Goal: Information Seeking & Learning: Learn about a topic

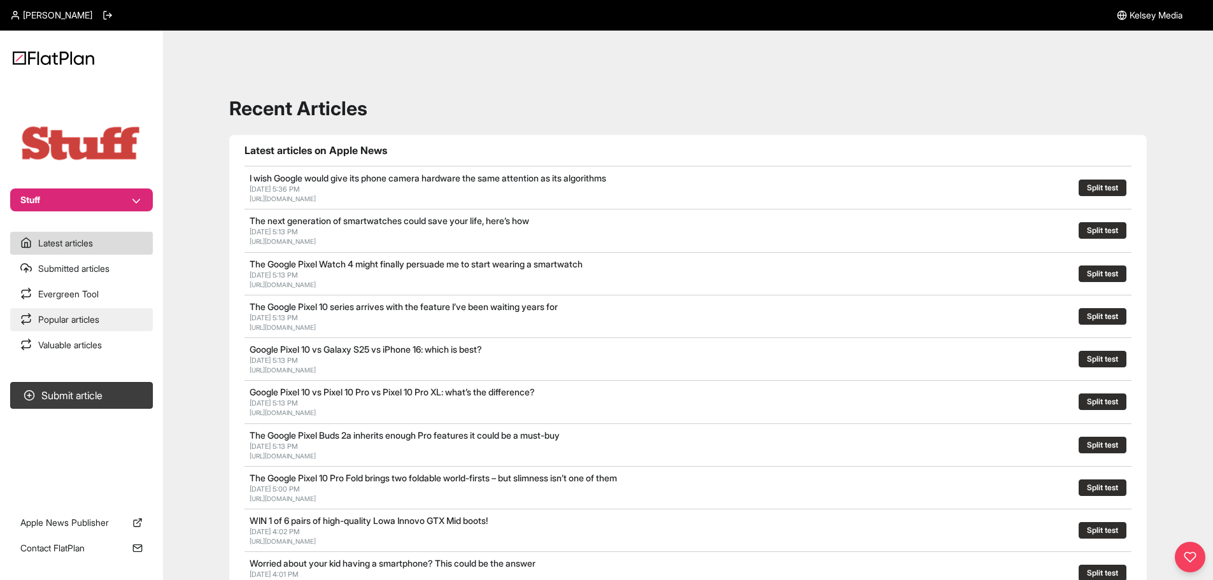
click at [78, 328] on link "Popular articles" at bounding box center [81, 319] width 143 height 23
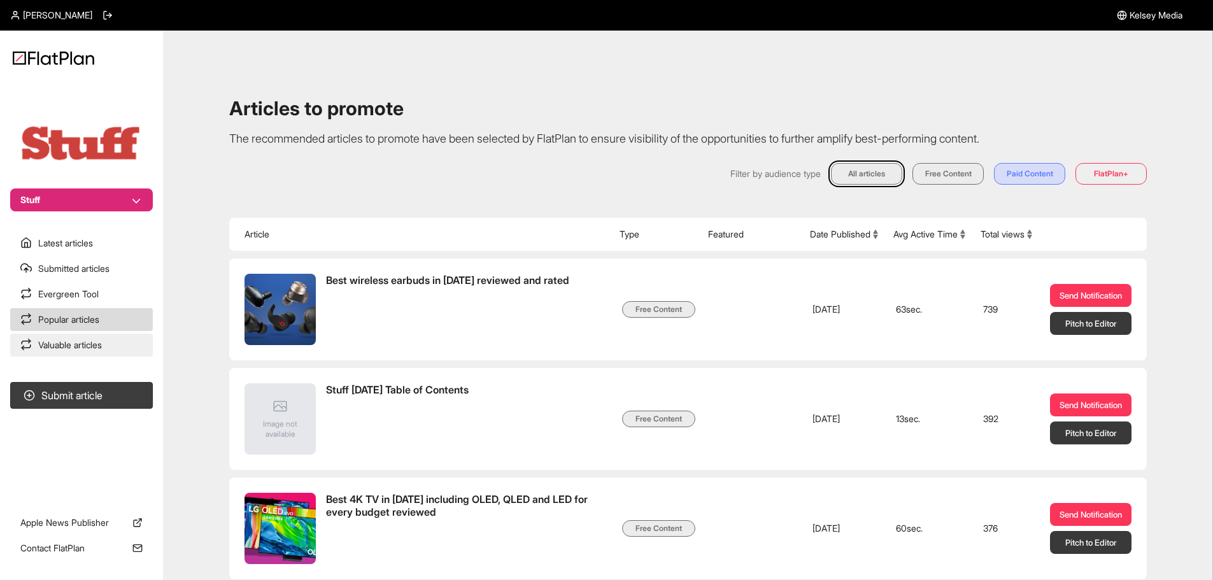
click at [84, 343] on link "Valuable articles" at bounding box center [81, 345] width 143 height 23
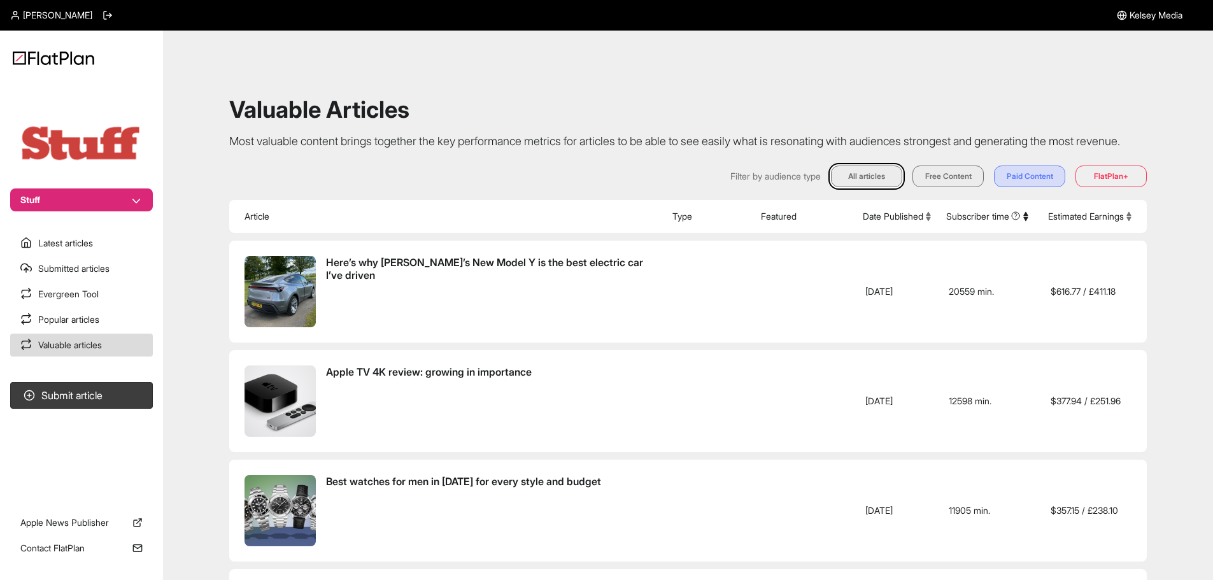
click at [134, 197] on button "Stuff" at bounding box center [81, 199] width 143 height 23
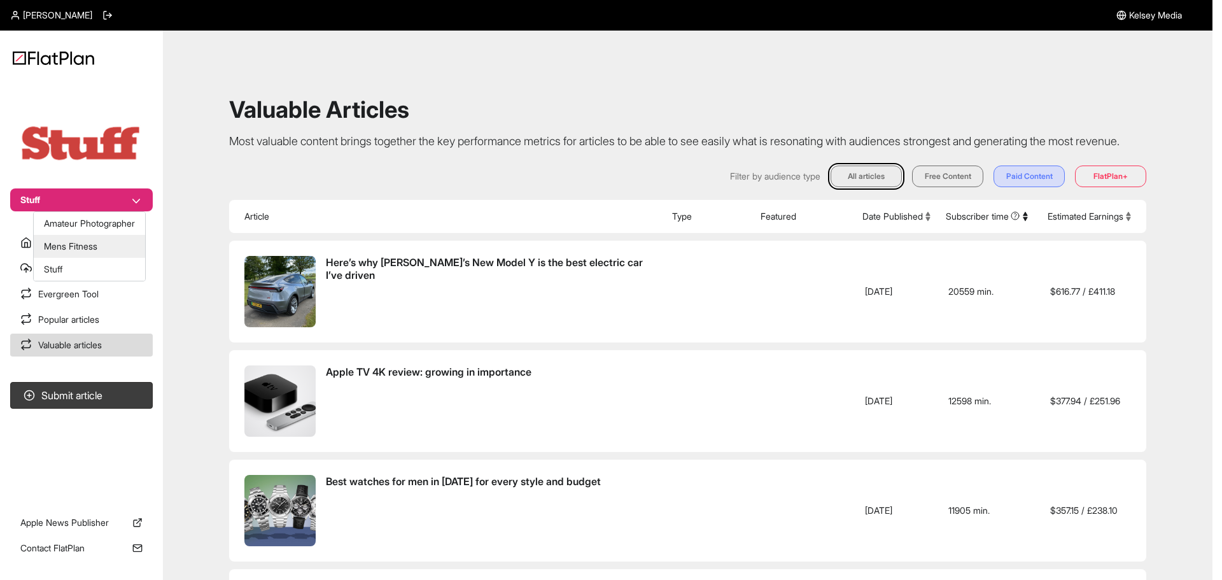
click at [99, 252] on button "Mens Fitness" at bounding box center [89, 246] width 111 height 23
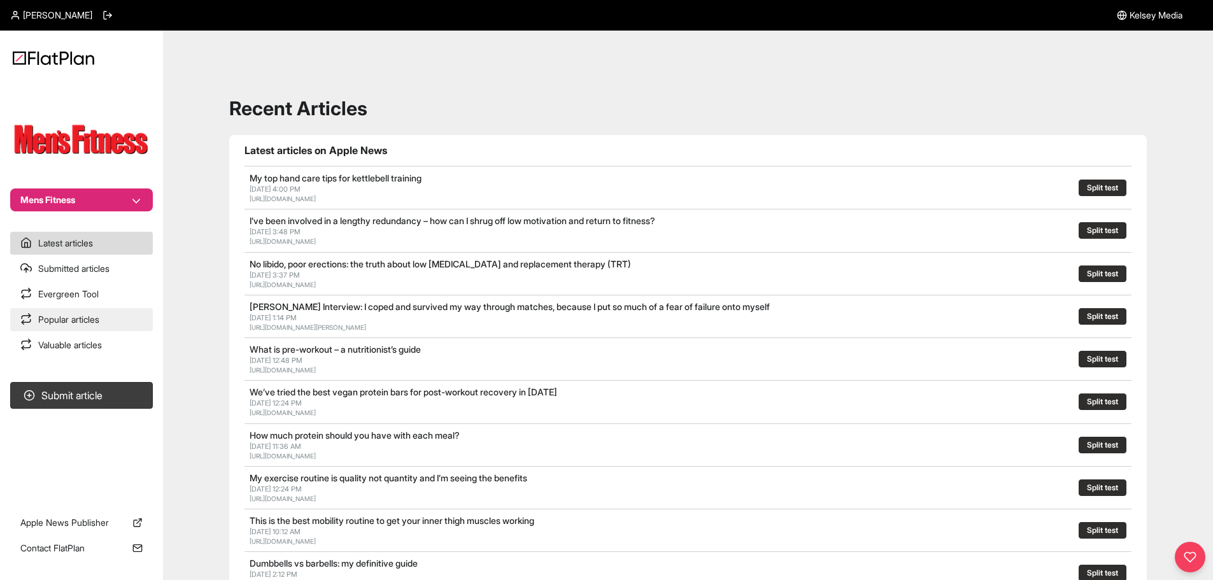
click at [71, 320] on link "Popular articles" at bounding box center [81, 319] width 143 height 23
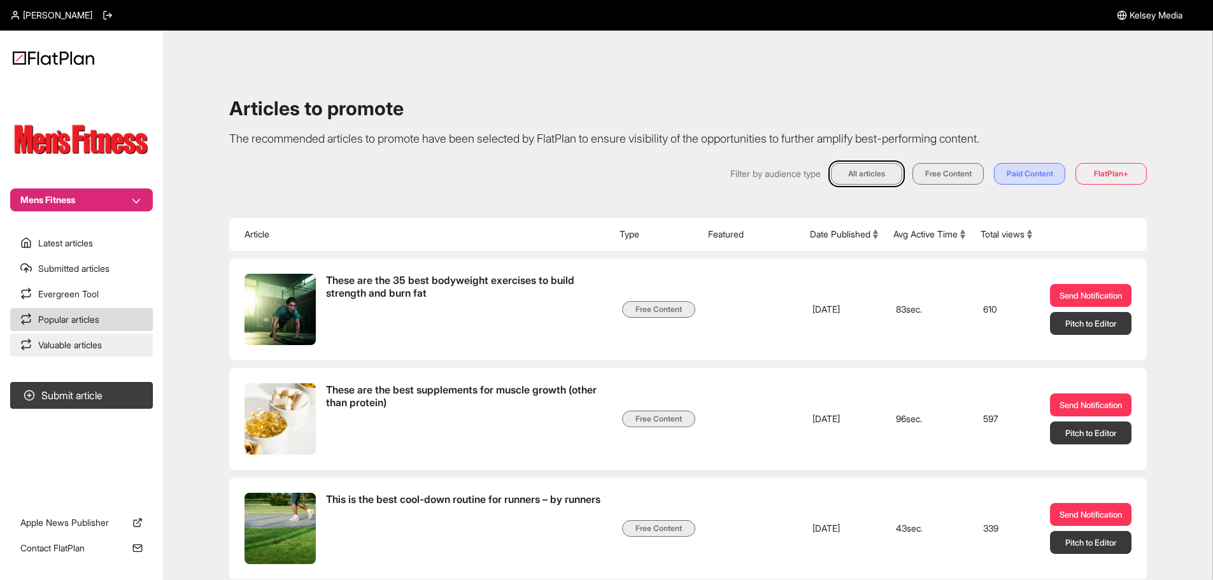
click at [64, 353] on link "Valuable articles" at bounding box center [81, 345] width 143 height 23
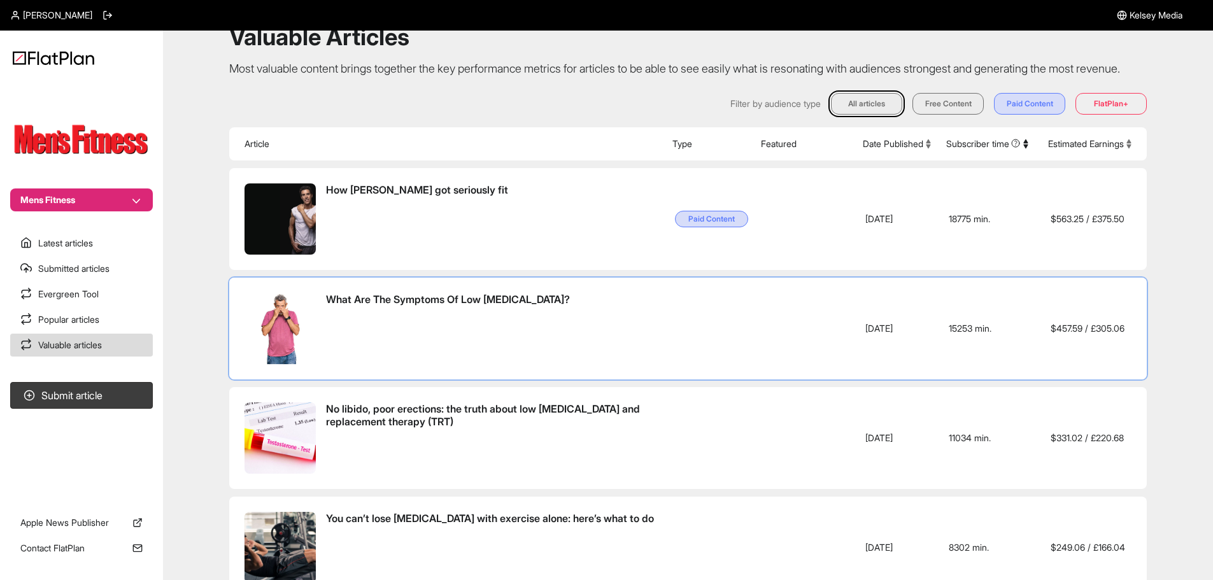
scroll to position [64, 0]
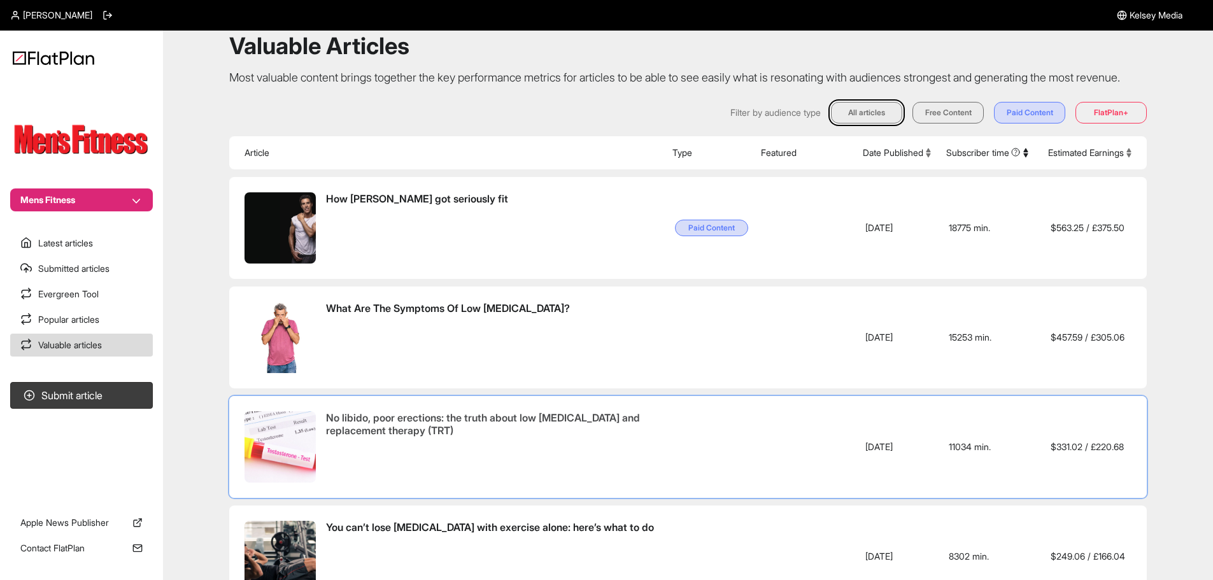
click at [470, 432] on span "No libido, poor erections: the truth about low [MEDICAL_DATA] and replacement t…" at bounding box center [483, 423] width 314 height 25
